Goal: Find specific page/section

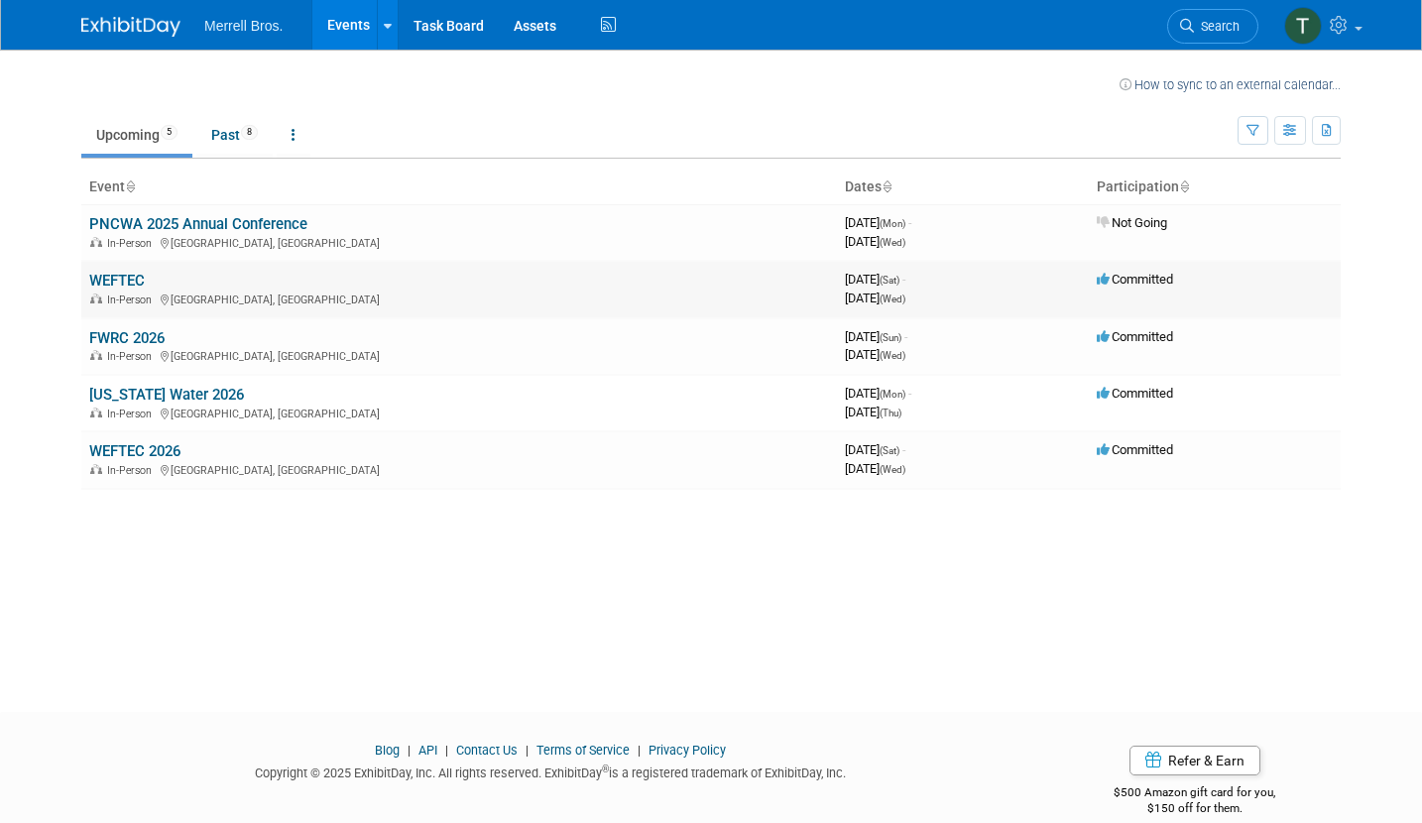
click at [158, 288] on td "WEFTEC In-Person Chicago, IL" at bounding box center [459, 289] width 756 height 57
click at [158, 287] on td "WEFTEC In-Person Chicago, IL" at bounding box center [459, 289] width 756 height 57
click at [118, 275] on link "WEFTEC" at bounding box center [117, 281] width 56 height 18
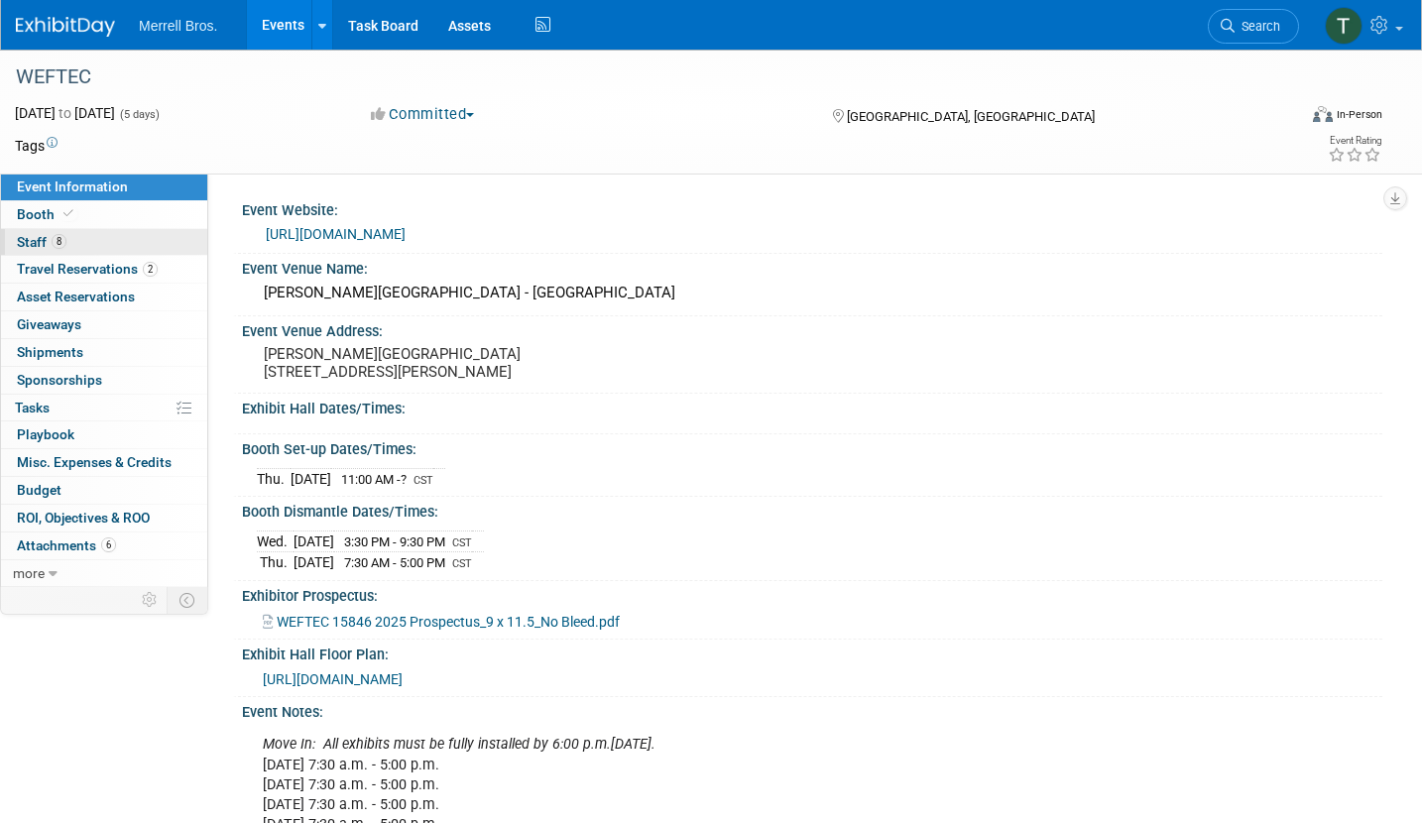
click at [88, 244] on link "8 Staff 8" at bounding box center [104, 242] width 206 height 27
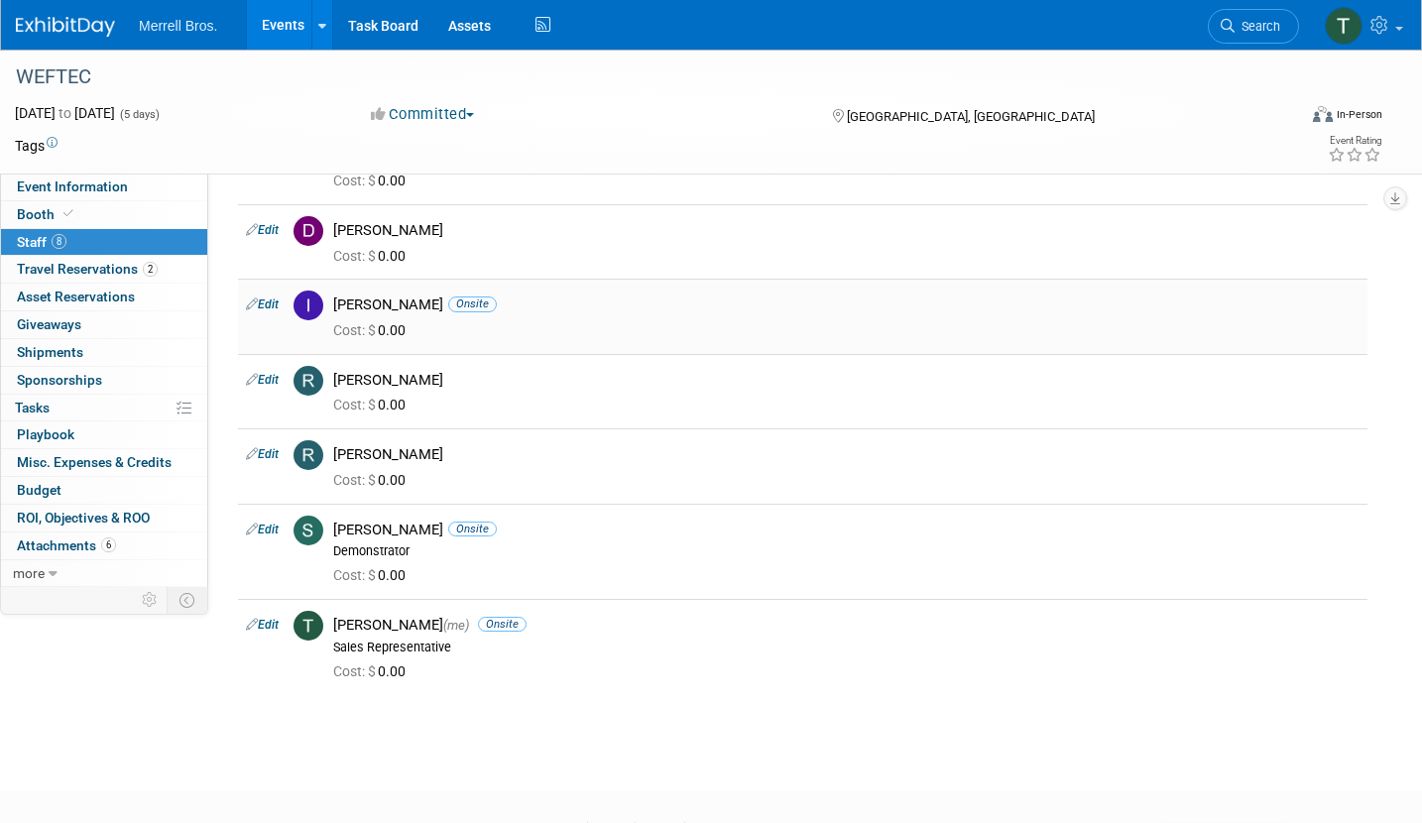
scroll to position [231, 0]
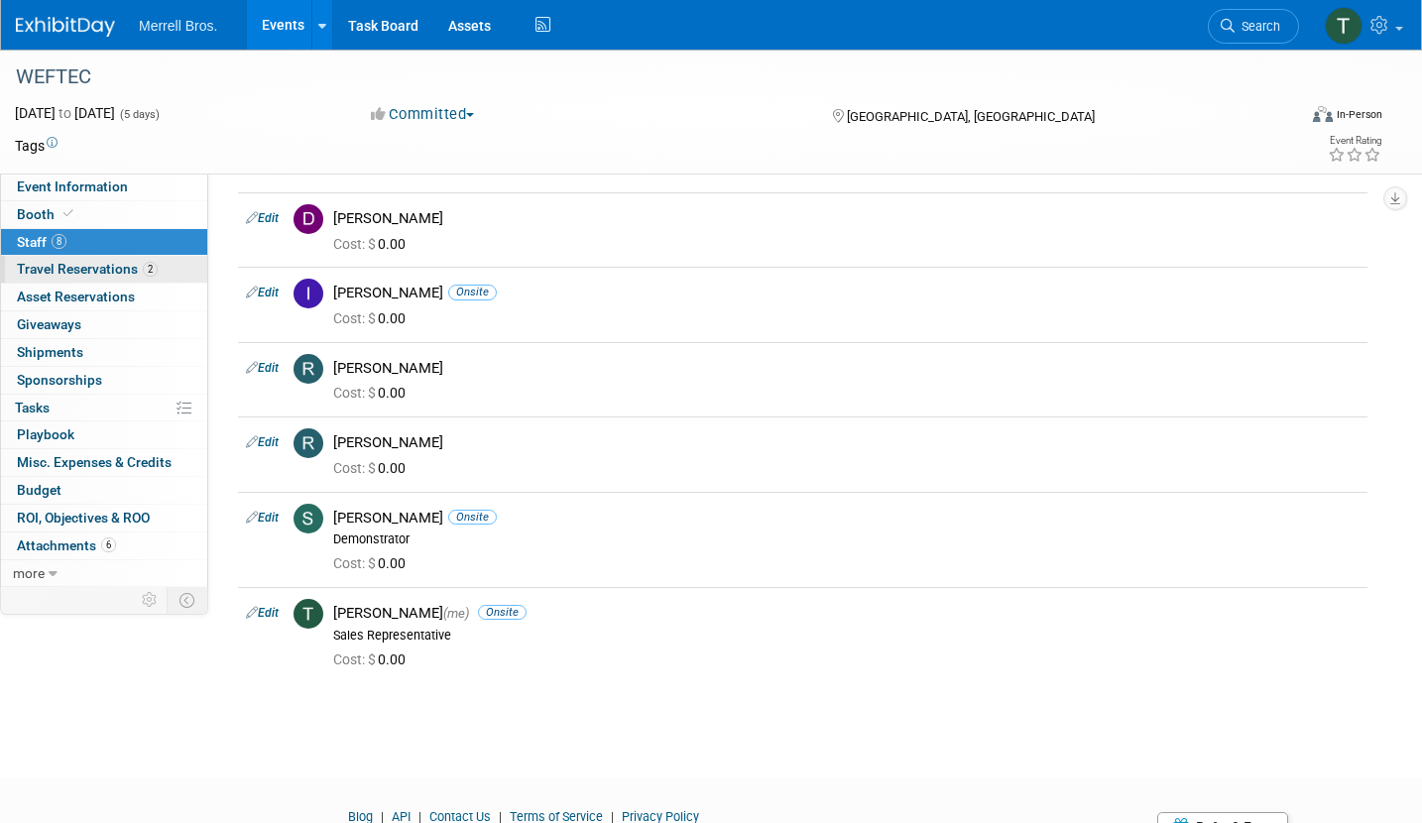
click at [109, 268] on span "Travel Reservations 2" at bounding box center [87, 269] width 141 height 16
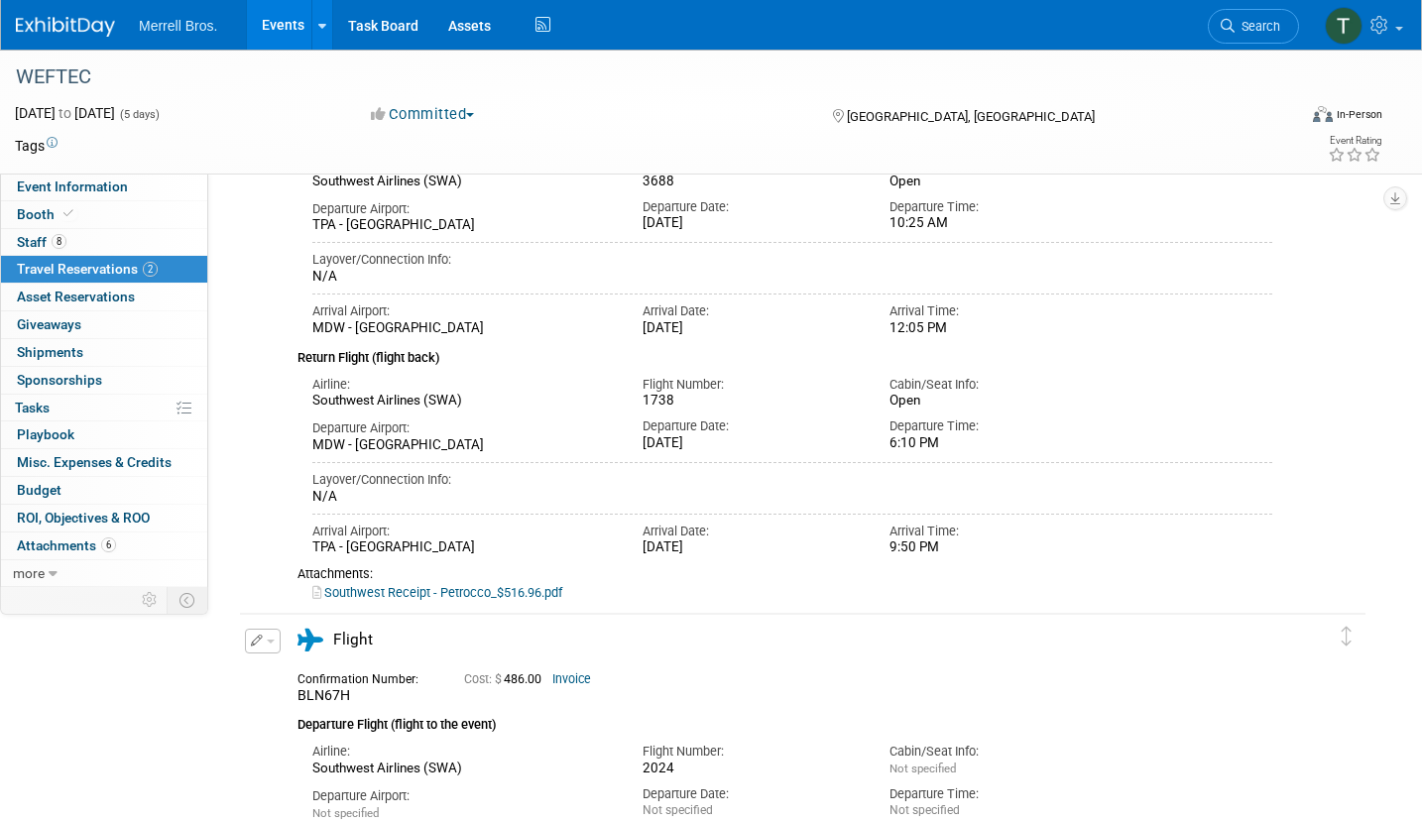
scroll to position [236, 0]
click at [445, 597] on link "Southwest Receipt - Petrocco_$516.96.pdf" at bounding box center [437, 593] width 250 height 15
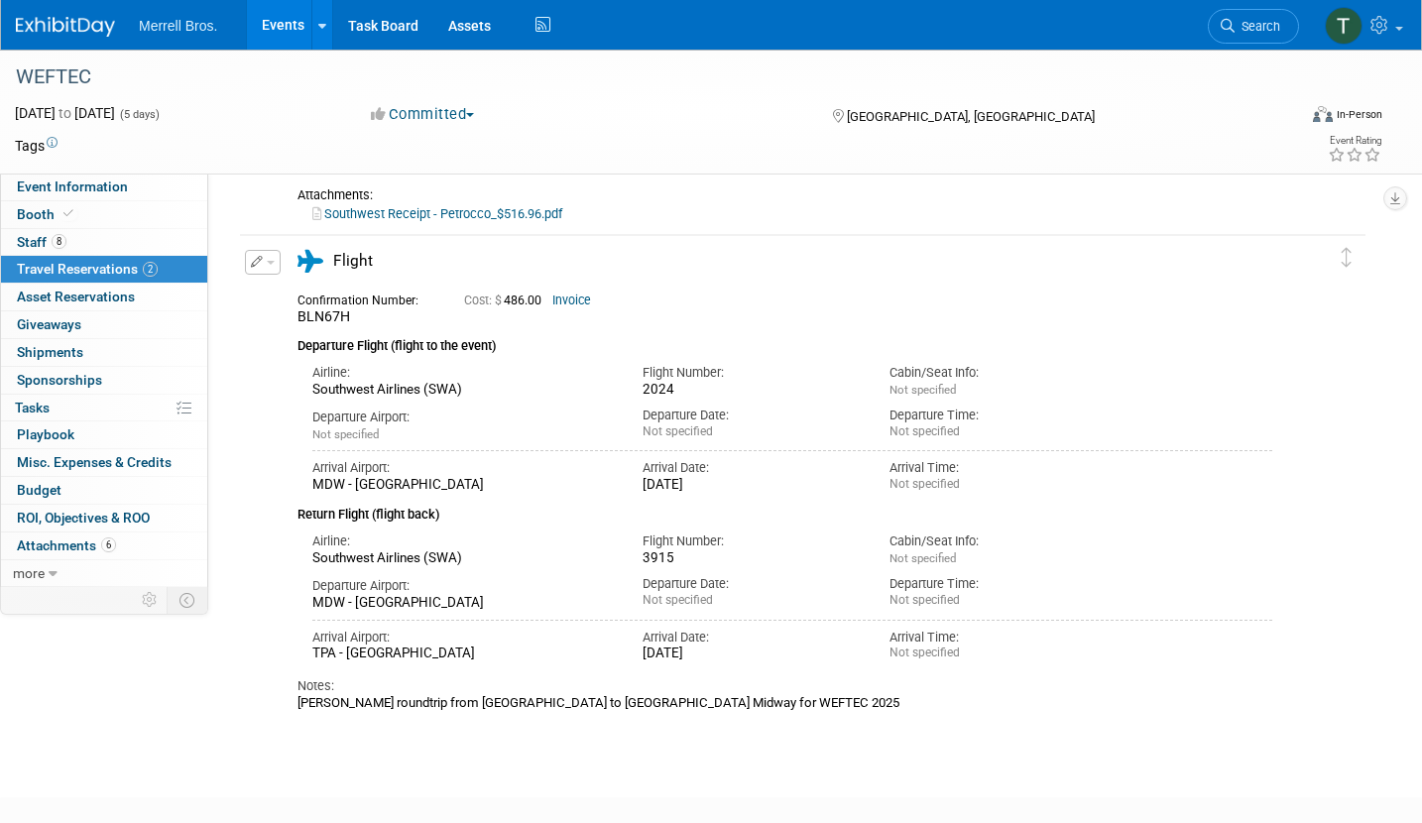
scroll to position [601, 0]
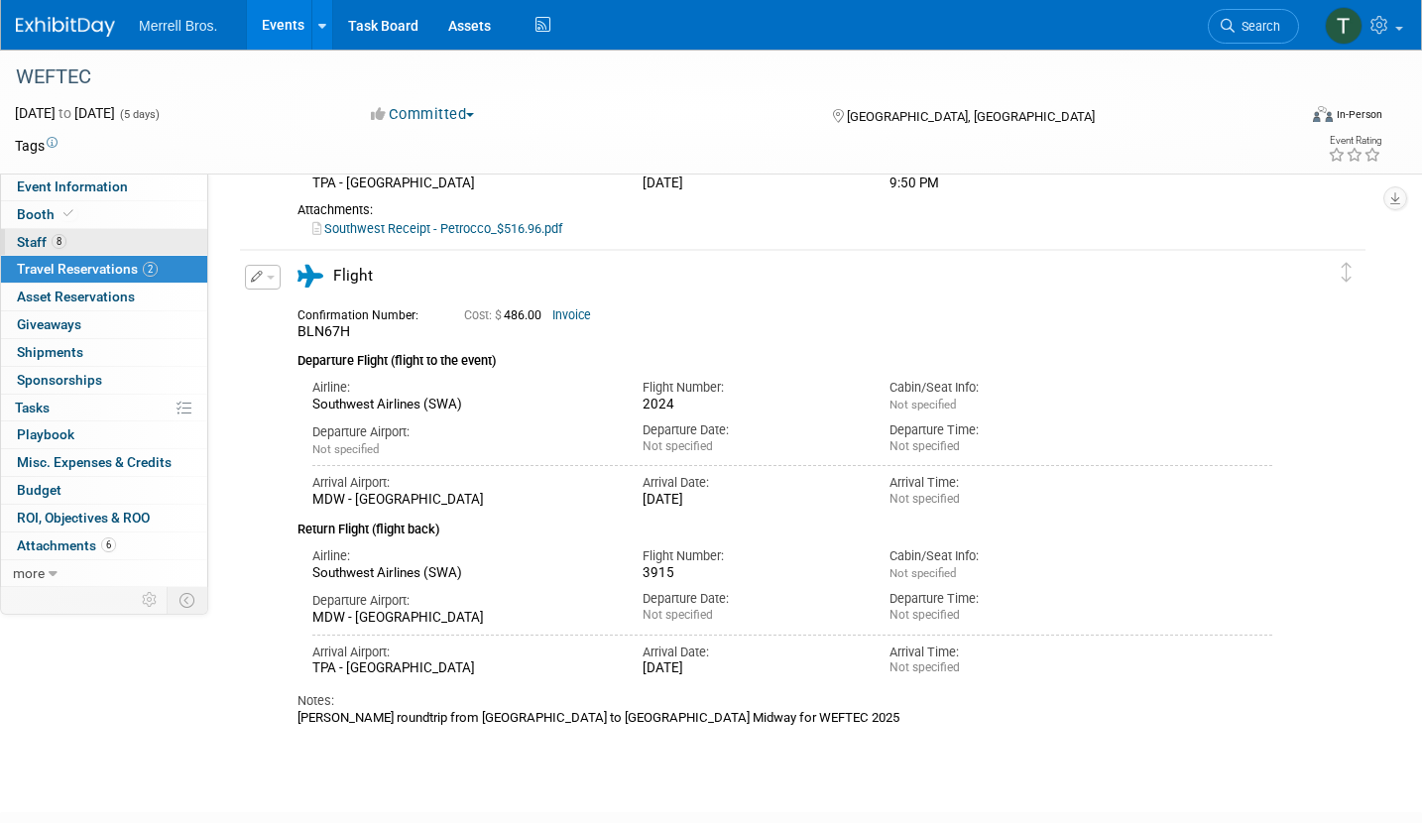
click at [75, 239] on link "8 Staff 8" at bounding box center [104, 242] width 206 height 27
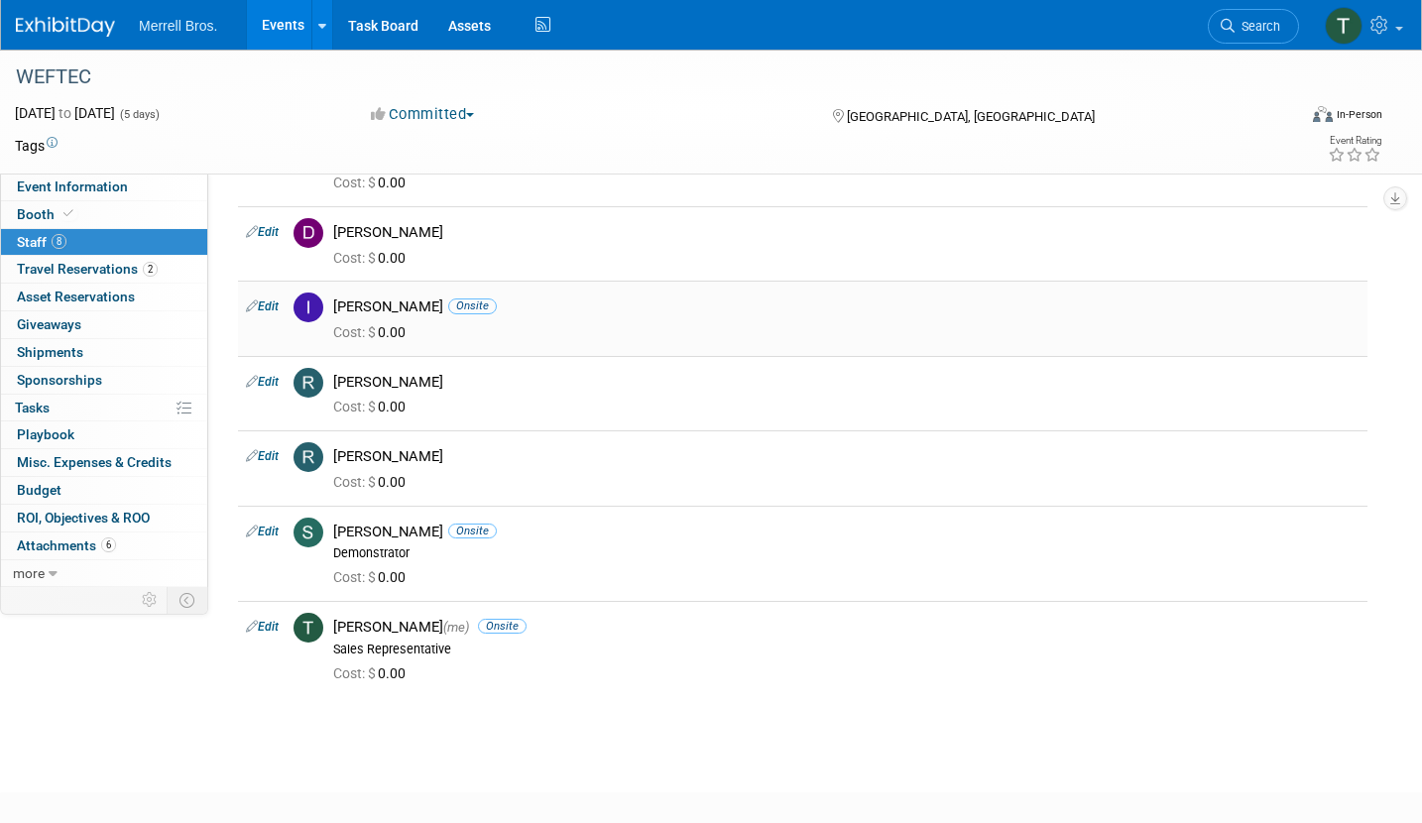
scroll to position [324, 0]
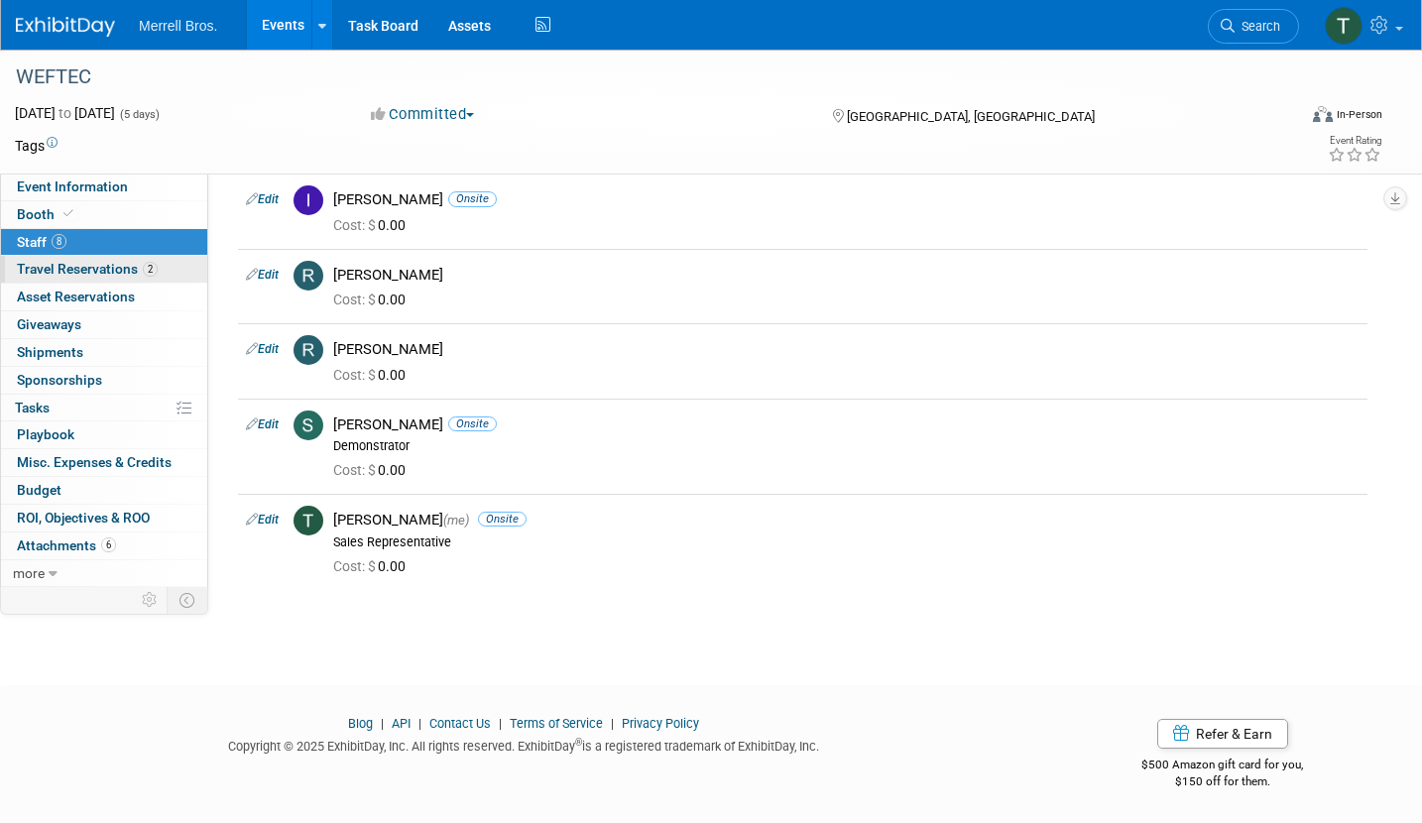
click at [96, 277] on span "Travel Reservations 2" at bounding box center [87, 269] width 141 height 16
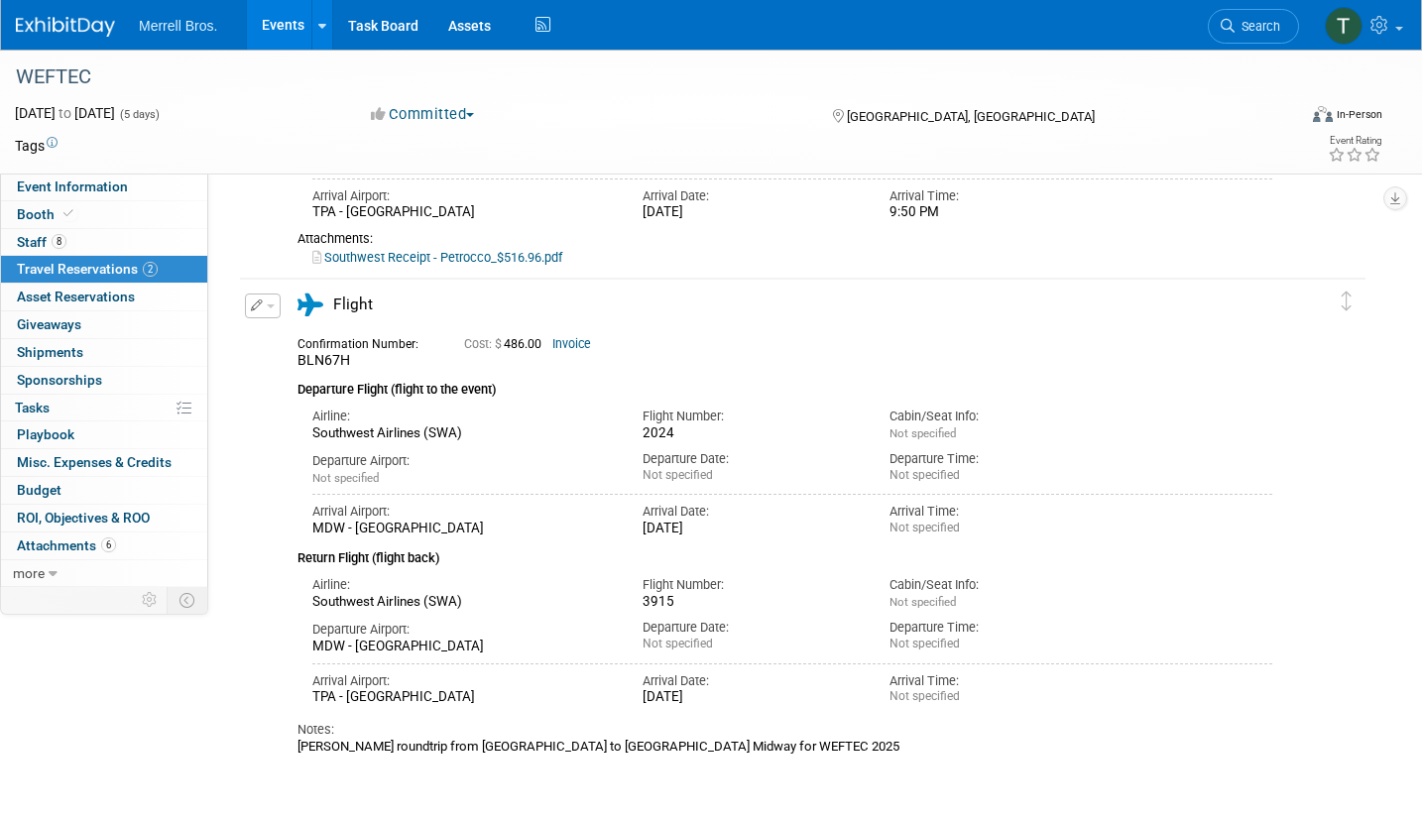
scroll to position [573, 0]
click at [92, 189] on span "Event Information" at bounding box center [72, 186] width 111 height 16
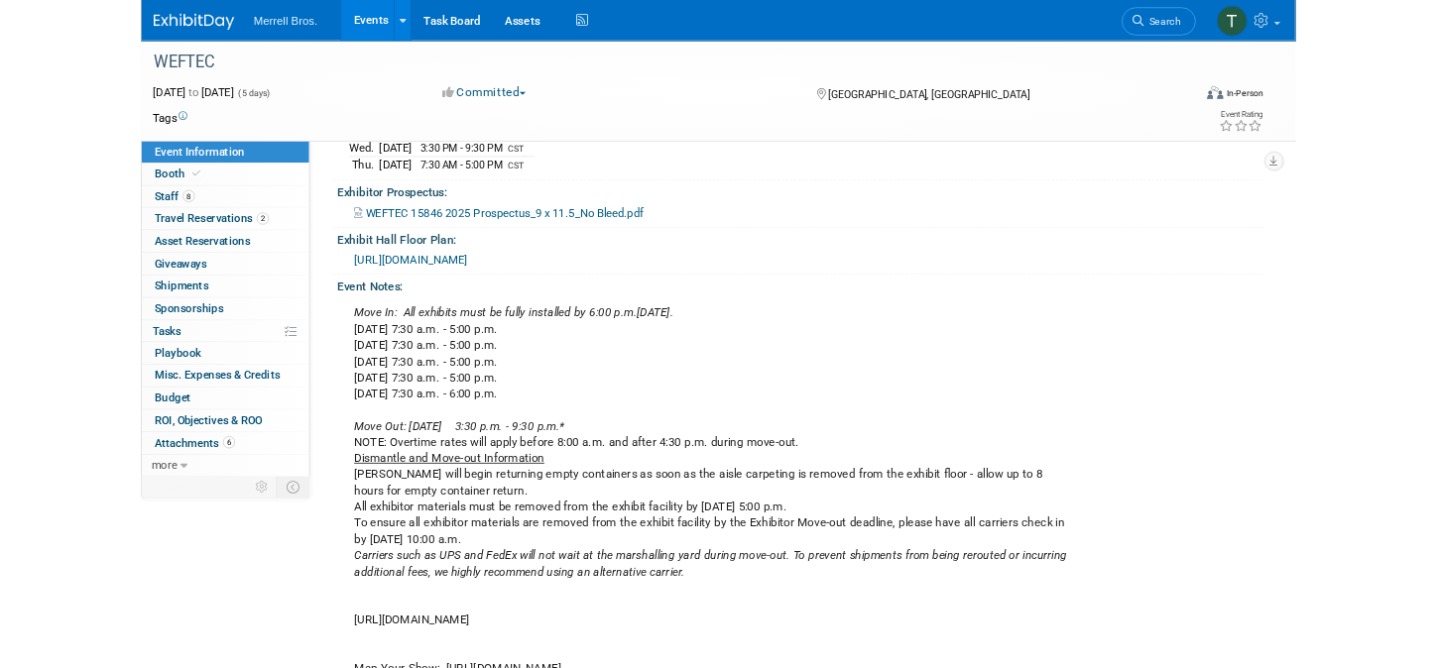
scroll to position [361, 0]
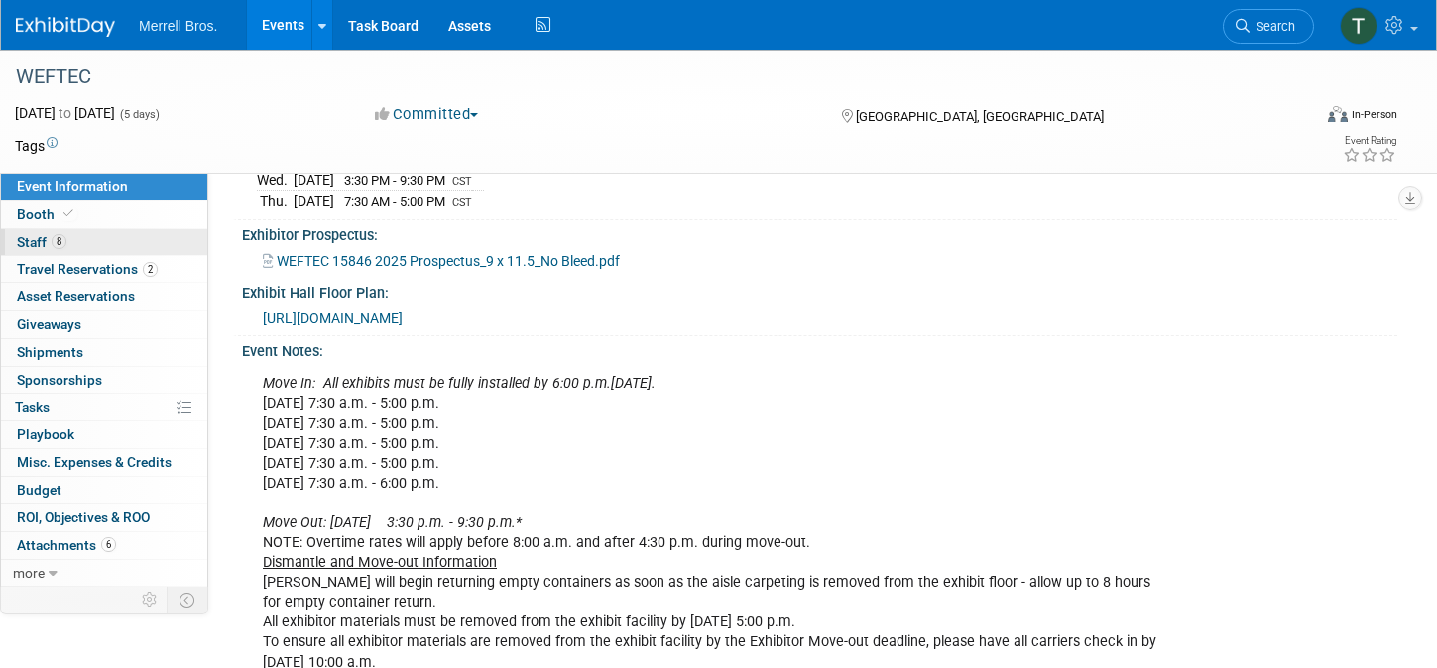
click at [37, 243] on span "Staff 8" at bounding box center [42, 242] width 50 height 16
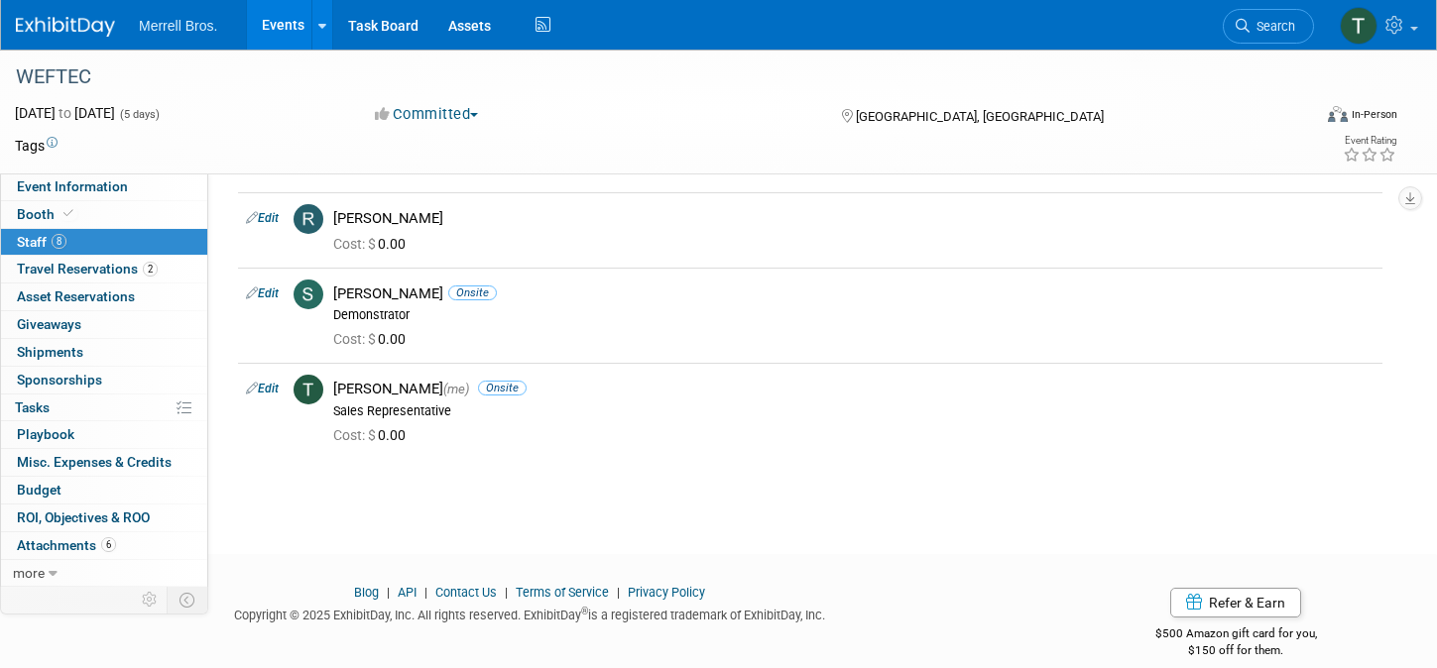
scroll to position [0, 0]
